Goal: Check status: Check status

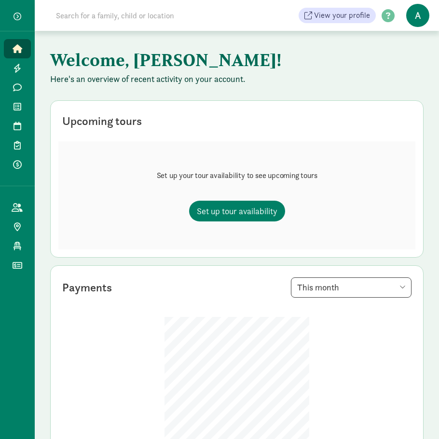
click at [17, 15] on span "button" at bounding box center [18, 17] width 8 height 8
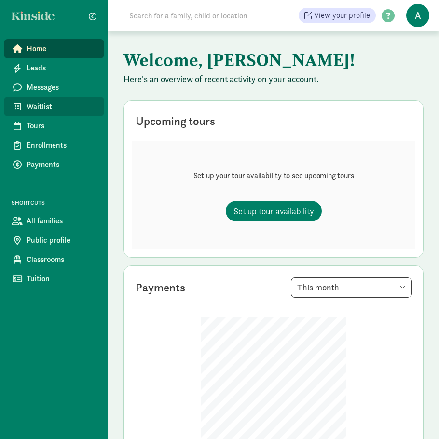
click at [34, 108] on span "Waitlist" at bounding box center [62, 107] width 70 height 12
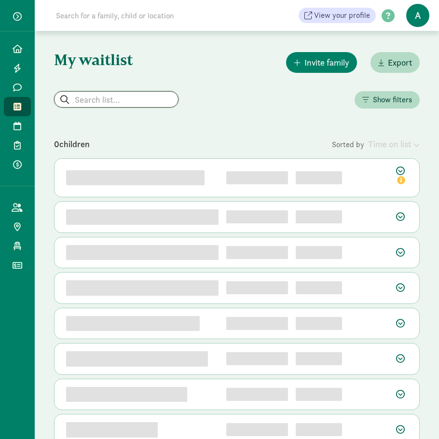
click at [96, 103] on input "search" at bounding box center [117, 99] width 124 height 15
type input "nahum"
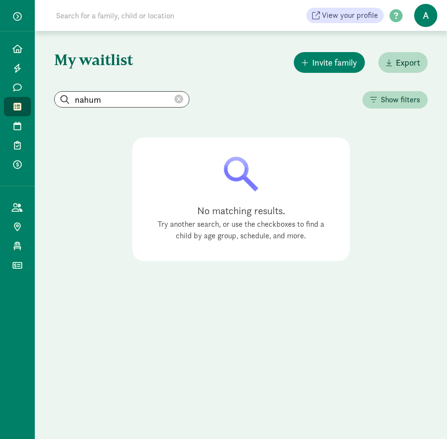
click at [174, 98] on icon at bounding box center [178, 99] width 9 height 9
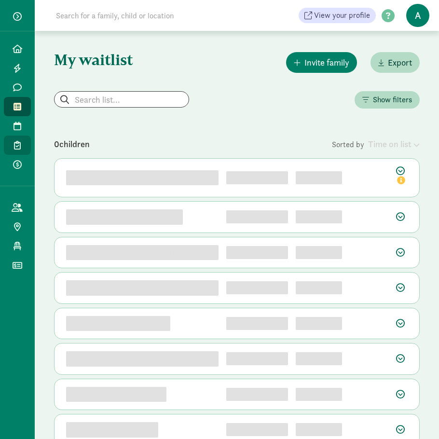
click at [14, 142] on icon at bounding box center [17, 145] width 7 height 9
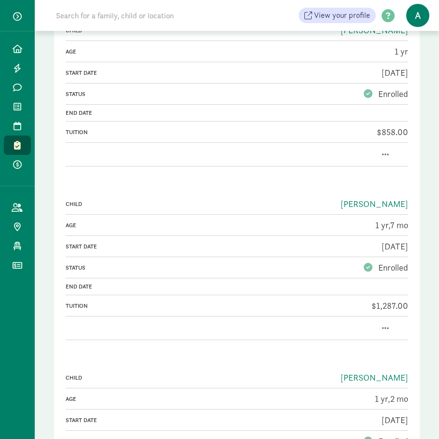
scroll to position [1883, 0]
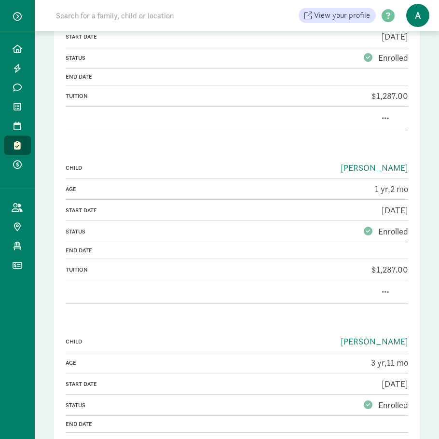
click at [116, 8] on input at bounding box center [174, 15] width 249 height 19
type input "nahum"
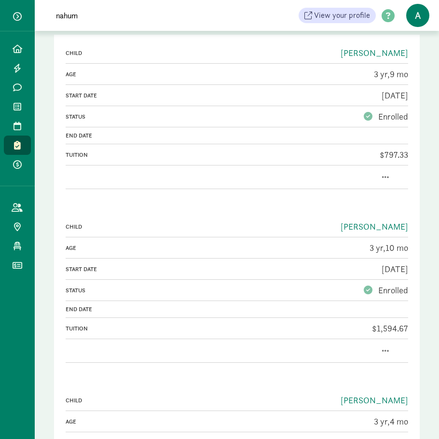
scroll to position [0, 0]
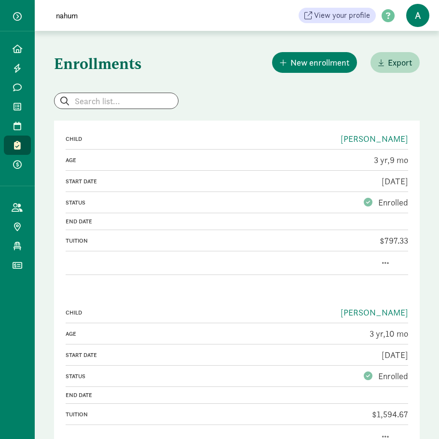
drag, startPoint x: 91, startPoint y: 15, endPoint x: 35, endPoint y: 19, distance: 56.1
click at [35, 19] on div "nahum View your profile HELP CENTER Welcome to the Kinside Help Center! Click t…" at bounding box center [237, 15] width 405 height 31
click at [100, 101] on input "search" at bounding box center [117, 100] width 124 height 15
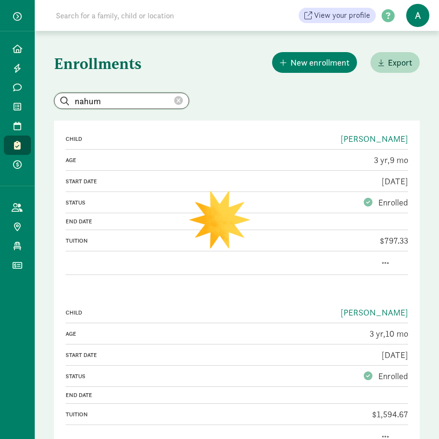
type input "nahum"
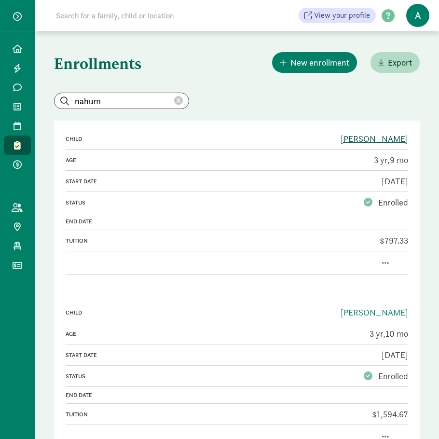
click at [383, 139] on link "[PERSON_NAME]" at bounding box center [375, 138] width 68 height 11
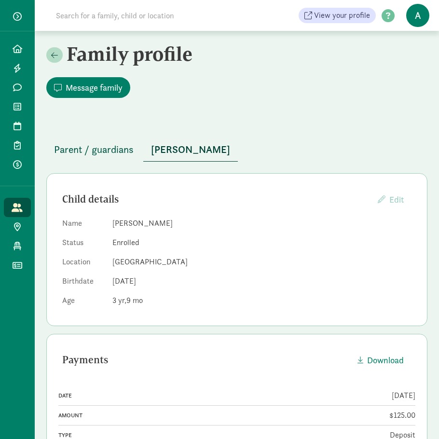
click at [125, 145] on span "Parent / guardians" at bounding box center [94, 149] width 80 height 15
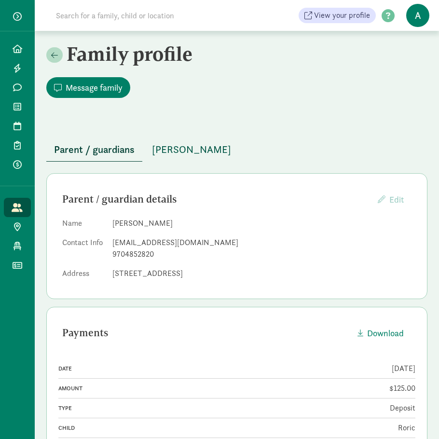
click at [175, 145] on span "Roric Fiedler" at bounding box center [191, 149] width 79 height 15
